Goal: Task Accomplishment & Management: Complete application form

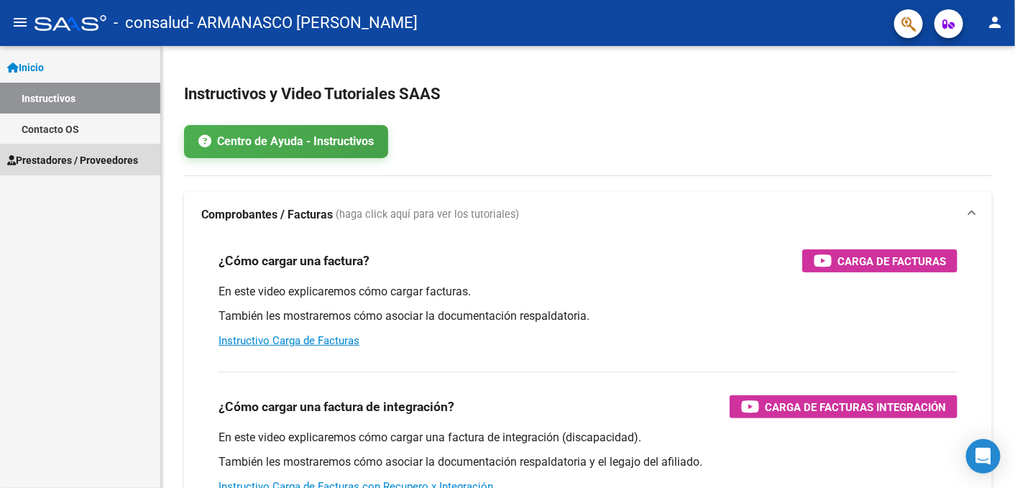
click at [48, 159] on span "Prestadores / Proveedores" at bounding box center [72, 160] width 131 height 16
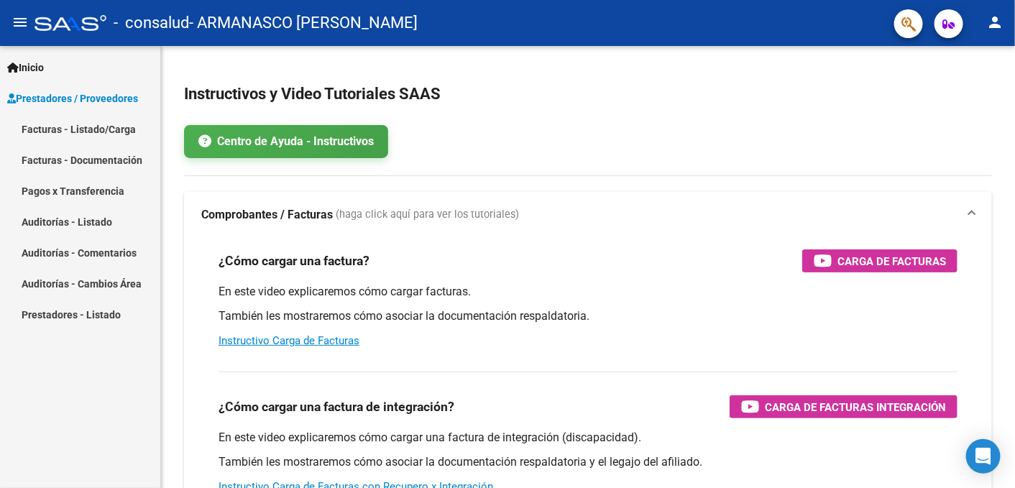
click at [93, 126] on link "Facturas - Listado/Carga" at bounding box center [80, 129] width 160 height 31
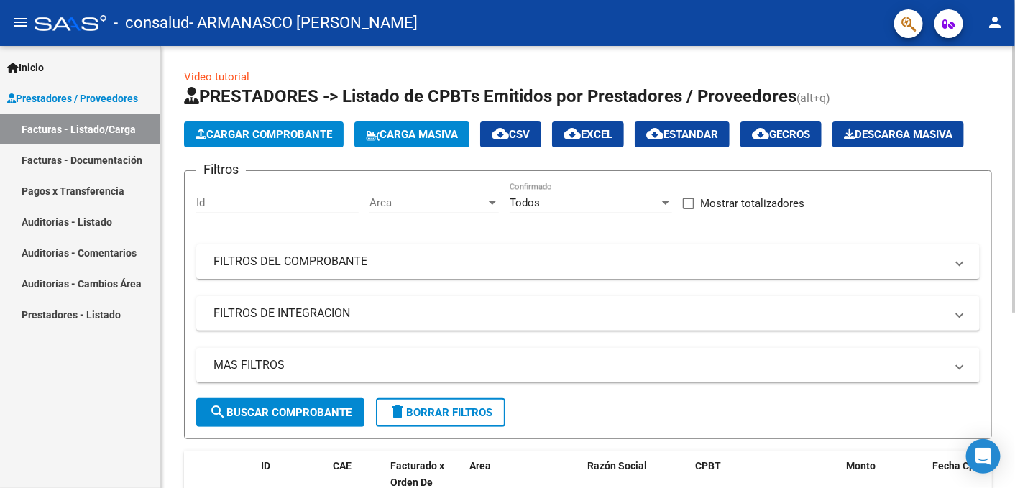
click at [257, 126] on button "Cargar Comprobante" at bounding box center [264, 134] width 160 height 26
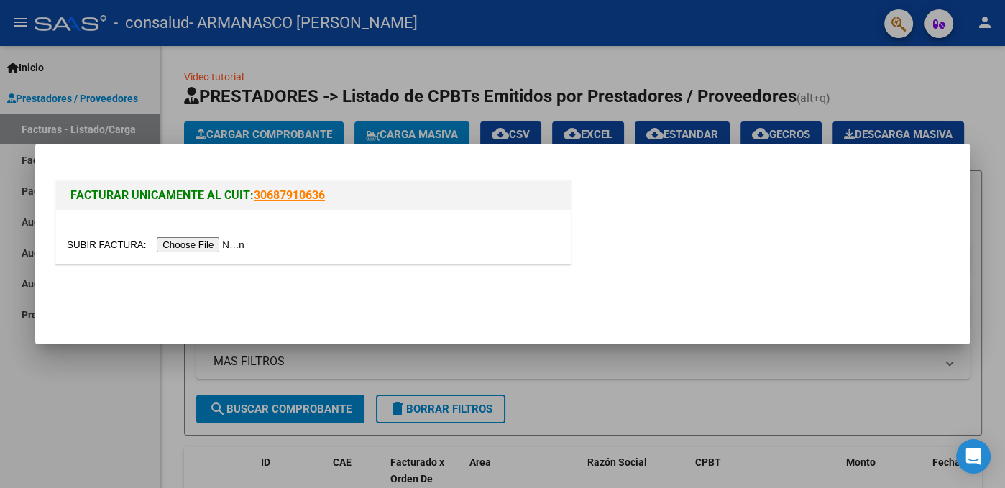
click at [225, 247] on input "file" at bounding box center [158, 244] width 182 height 15
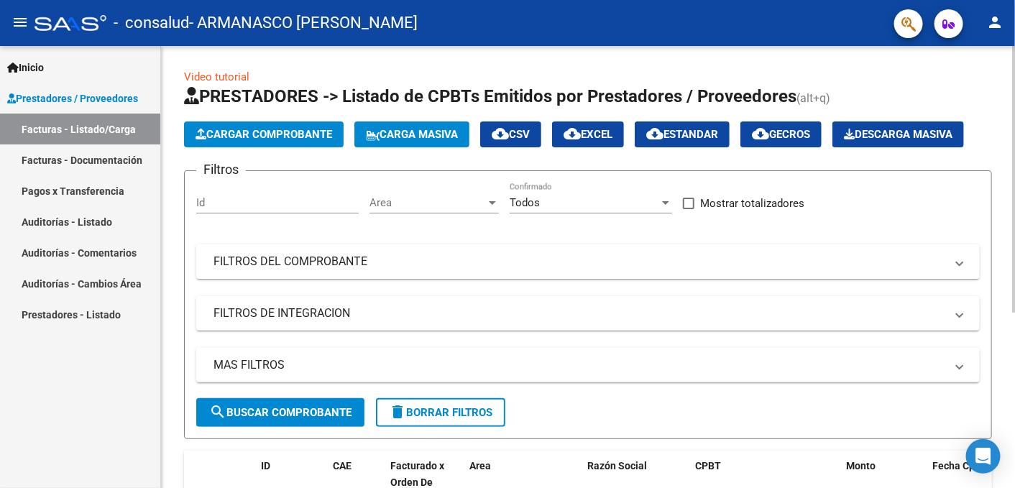
click at [298, 205] on input "Id" at bounding box center [277, 202] width 162 height 13
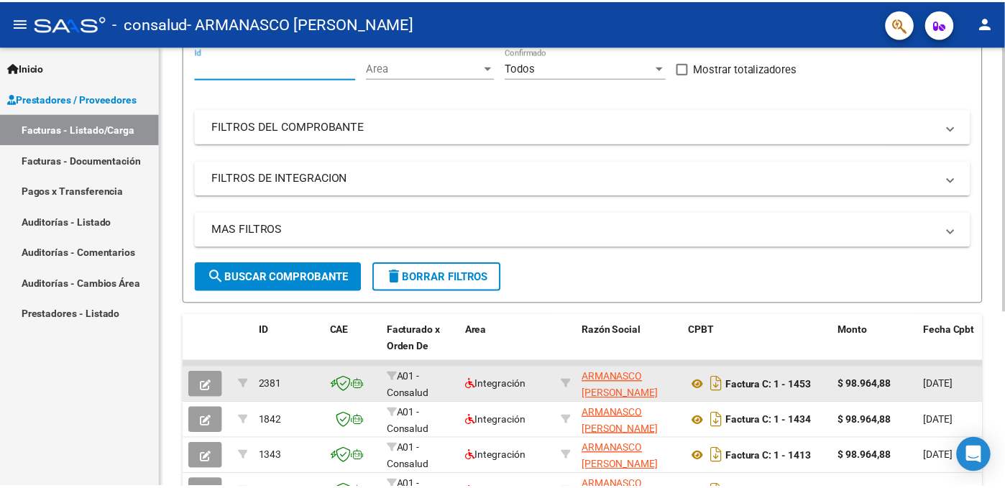
scroll to position [144, 0]
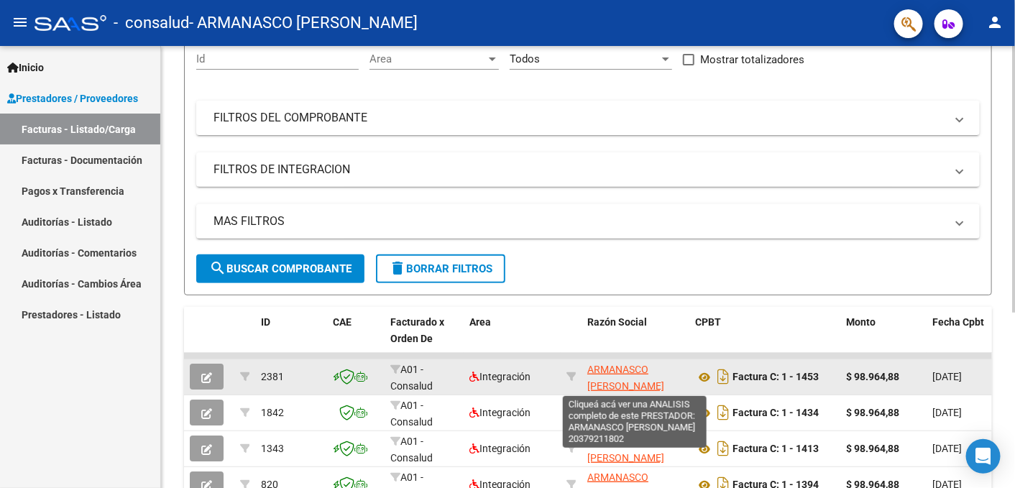
click at [635, 374] on span "ARMANASCO [PERSON_NAME]" at bounding box center [625, 378] width 77 height 28
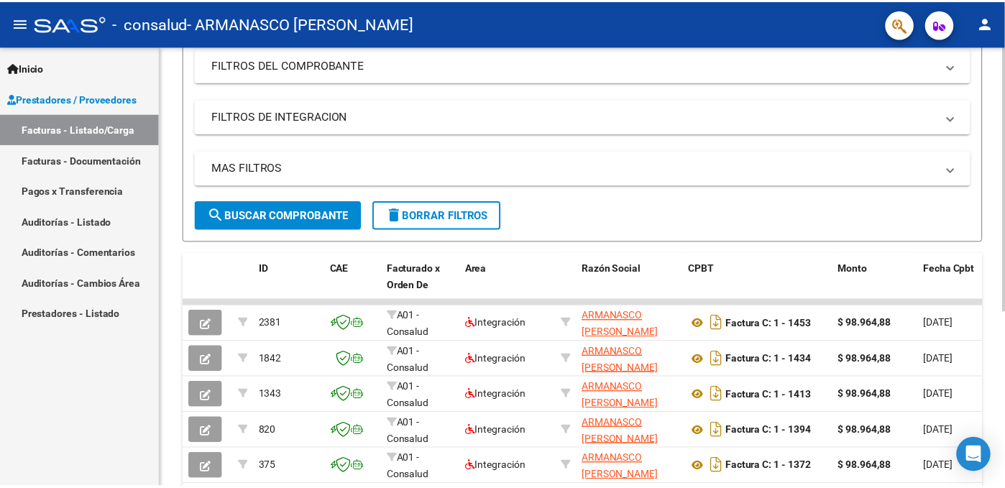
scroll to position [216, 0]
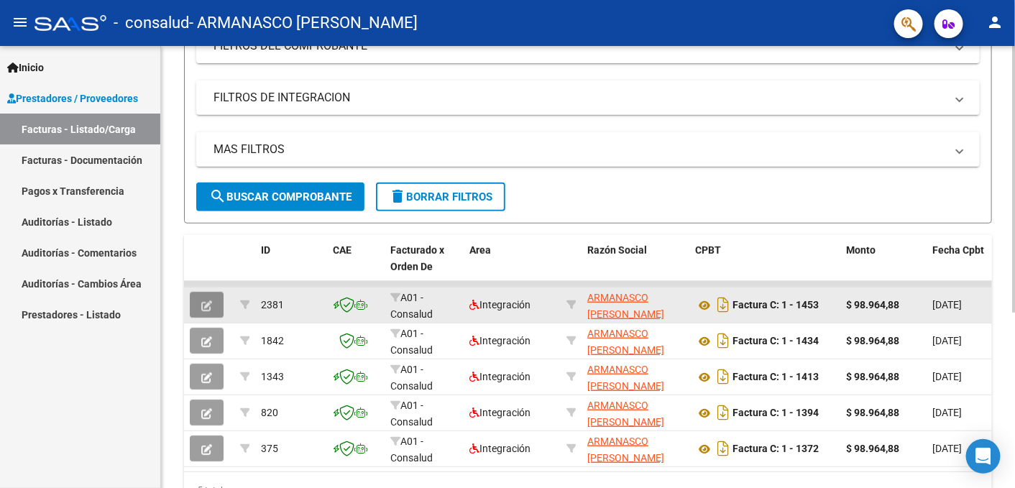
click at [212, 300] on button "button" at bounding box center [207, 305] width 34 height 26
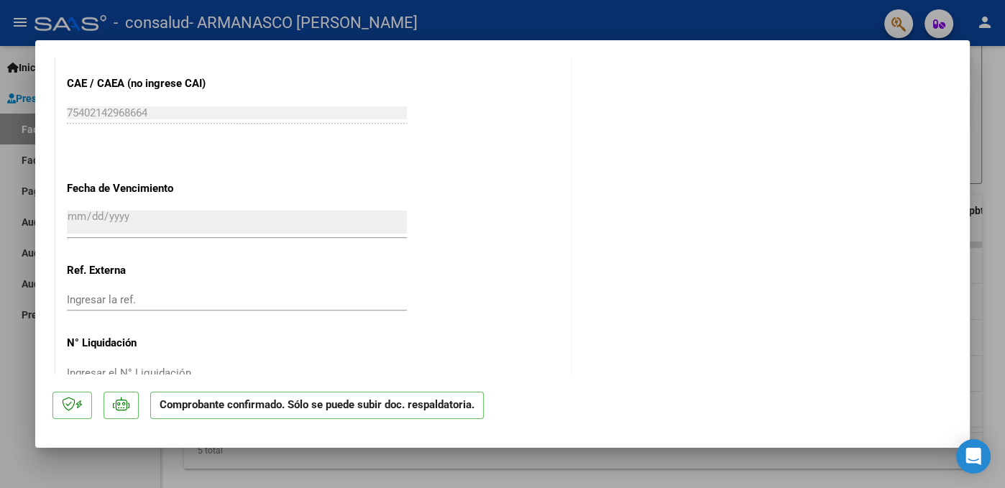
scroll to position [825, 0]
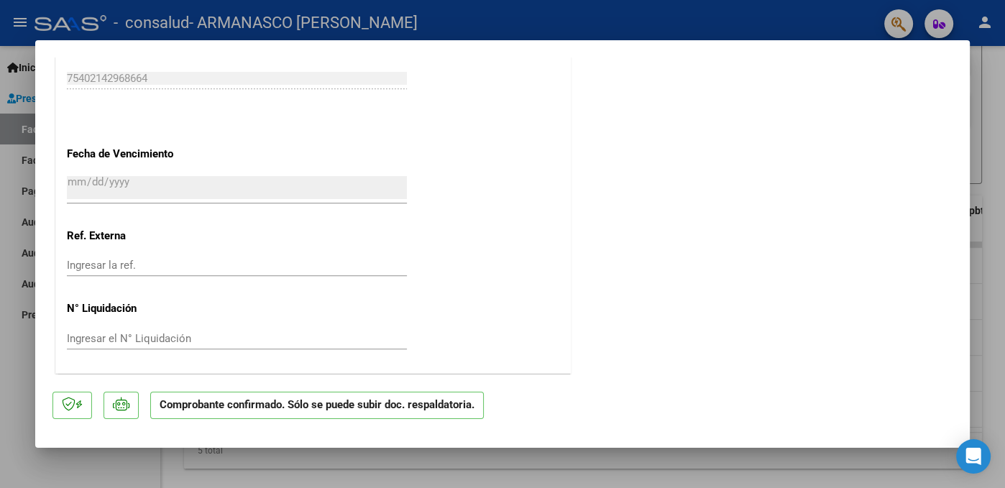
type input "$ 0,00"
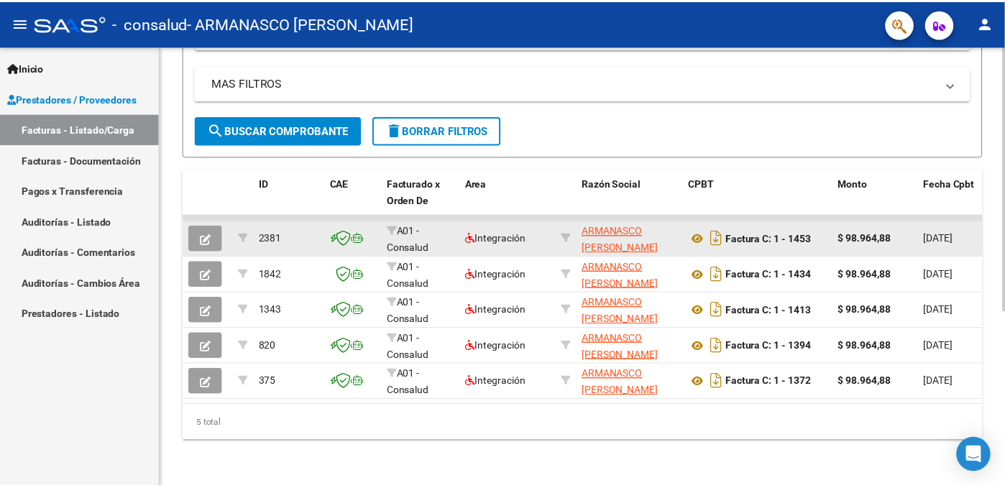
scroll to position [147, 0]
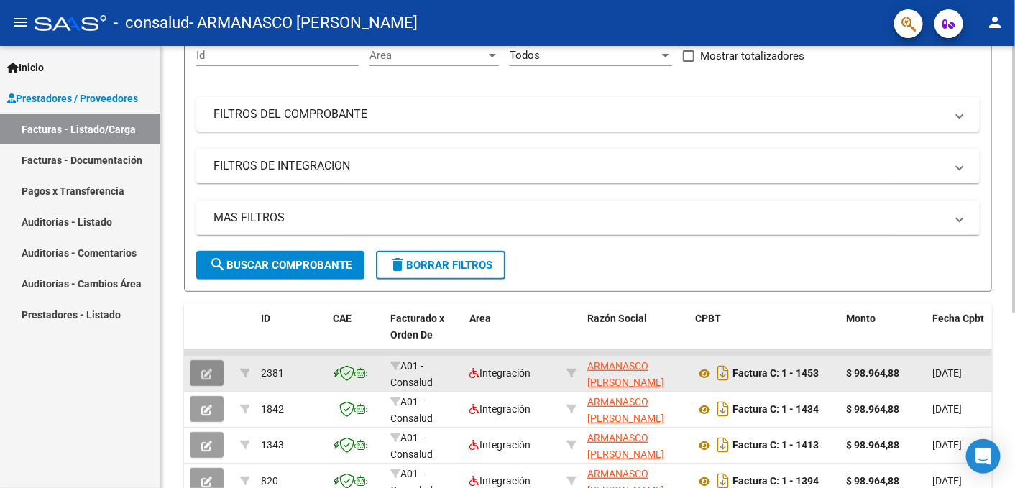
click at [199, 372] on button "button" at bounding box center [207, 373] width 34 height 26
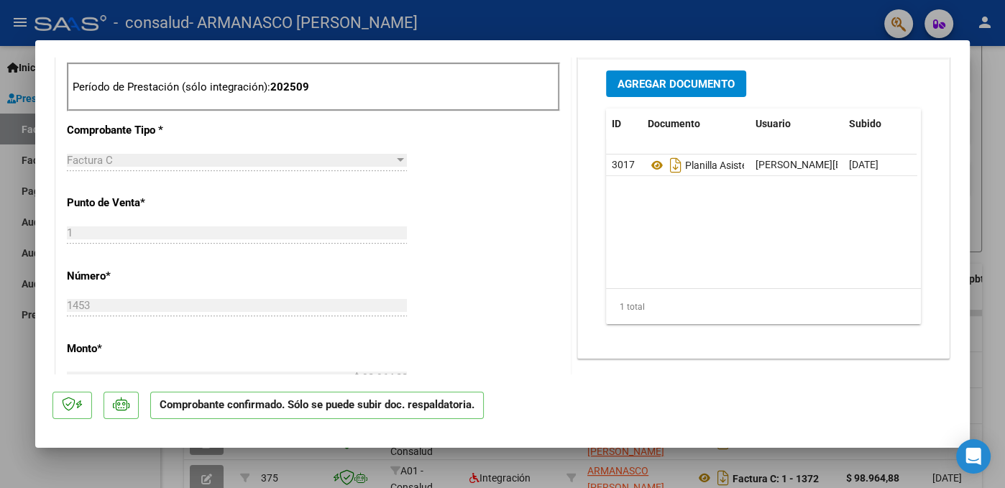
scroll to position [359, 0]
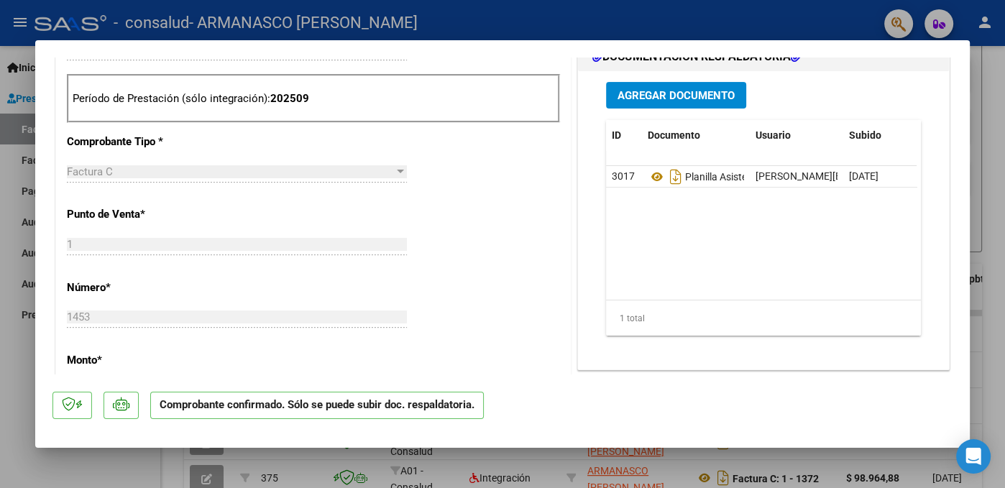
type input "$ 0,00"
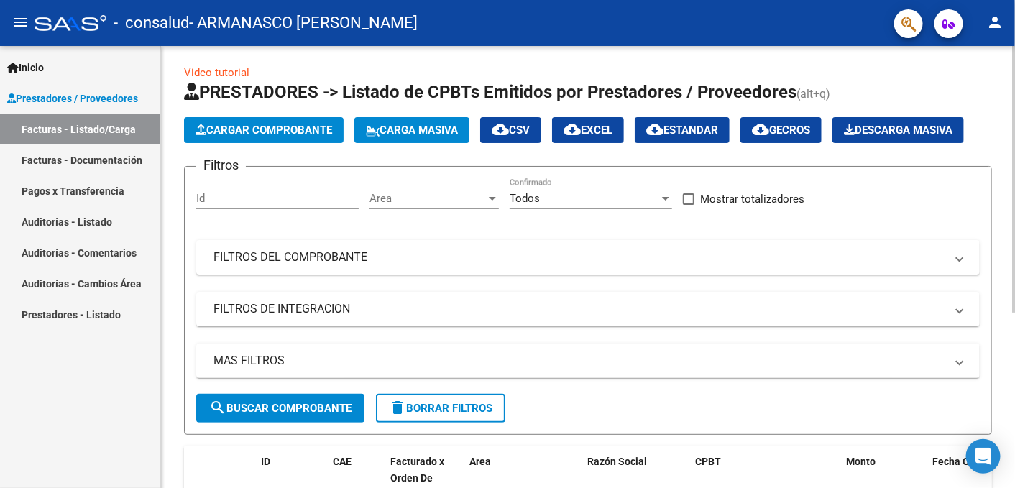
scroll to position [0, 0]
